Goal: Navigation & Orientation: Understand site structure

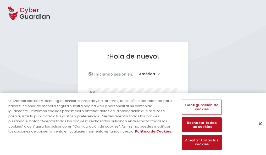
select select "América"
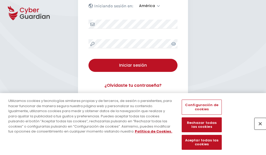
click at [258, 129] on button "Cerrar" at bounding box center [261, 124] width 12 height 12
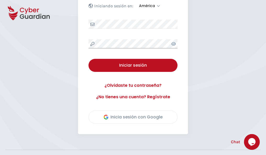
scroll to position [119, 0]
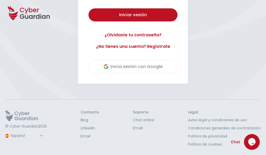
click at [89, 8] on button "Iniciar sesión" at bounding box center [133, 14] width 89 height 13
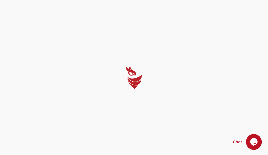
select select "English"
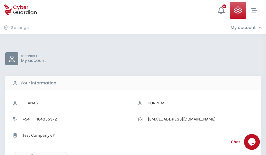
click at [31, 155] on icon "button" at bounding box center [31, 157] width 4 height 4
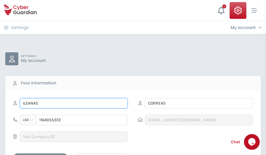
click at [74, 103] on input "ILEANAS" at bounding box center [74, 103] width 108 height 10
type input "I"
type input "Cosme"
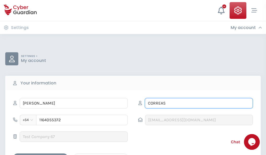
click at [199, 103] on input "CORREAS" at bounding box center [199, 103] width 108 height 10
type input "C"
type input "Seguí"
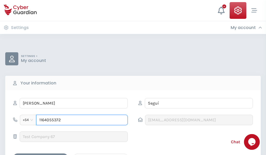
click at [82, 120] on input "1164055372" at bounding box center [82, 120] width 92 height 10
type input "1"
type input "4844998047"
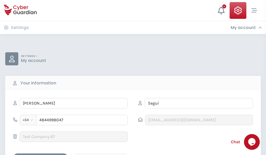
click at [101, 155] on div "Cancel" at bounding box center [101, 158] width 47 height 7
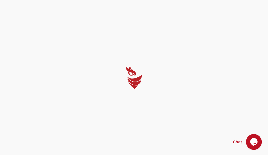
select select "English"
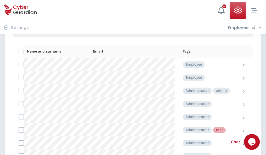
scroll to position [263, 0]
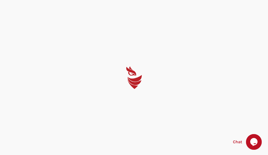
select select "English"
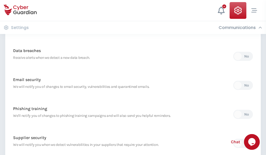
scroll to position [276, 0]
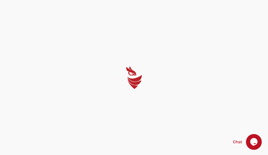
select select "English"
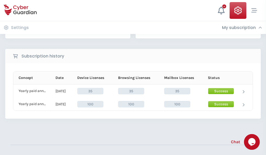
scroll to position [146, 0]
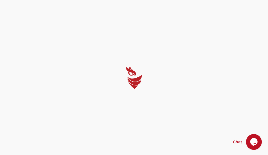
select select "English"
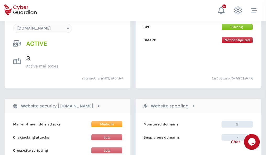
scroll to position [558, 0]
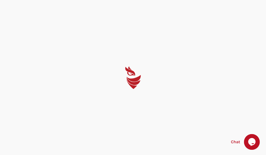
select select "English"
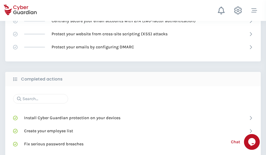
scroll to position [349, 0]
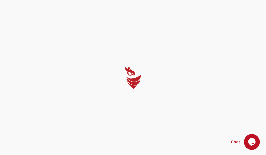
select select "English"
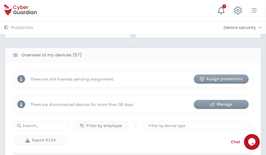
scroll to position [508, 0]
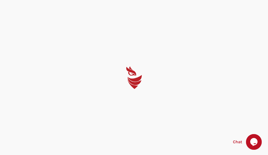
select select "English"
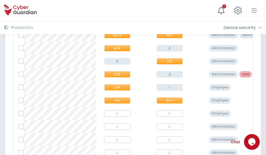
scroll to position [264, 0]
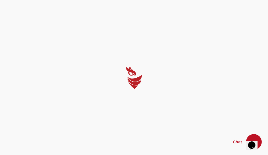
select select "English"
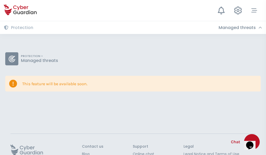
scroll to position [34, 0]
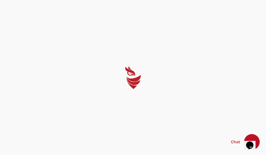
select select "English"
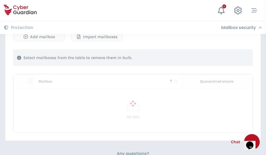
scroll to position [224, 0]
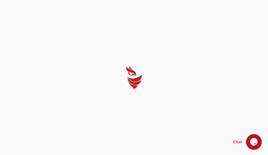
select select "English"
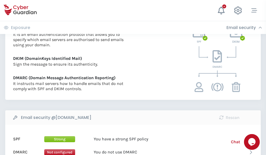
scroll to position [283, 0]
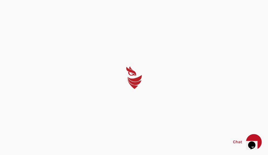
select select "English"
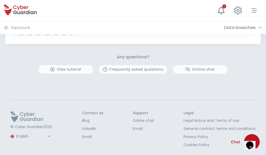
scroll to position [473, 0]
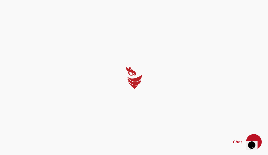
select select "English"
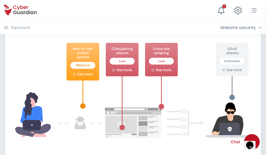
scroll to position [285, 0]
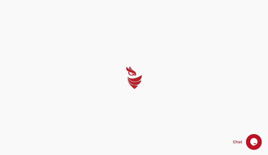
select select "English"
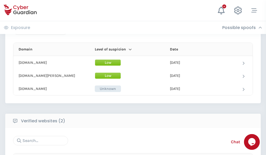
scroll to position [314, 0]
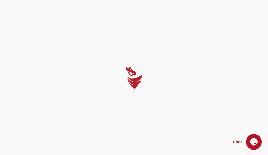
select select "English"
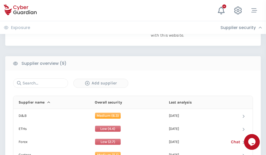
scroll to position [365, 0]
